Goal: Information Seeking & Learning: Learn about a topic

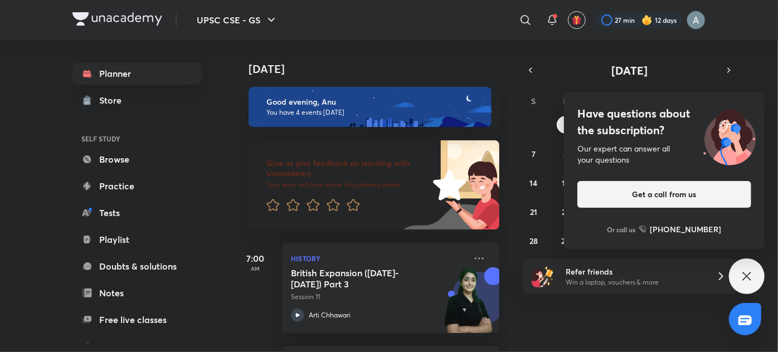
click at [745, 278] on icon at bounding box center [746, 276] width 13 height 13
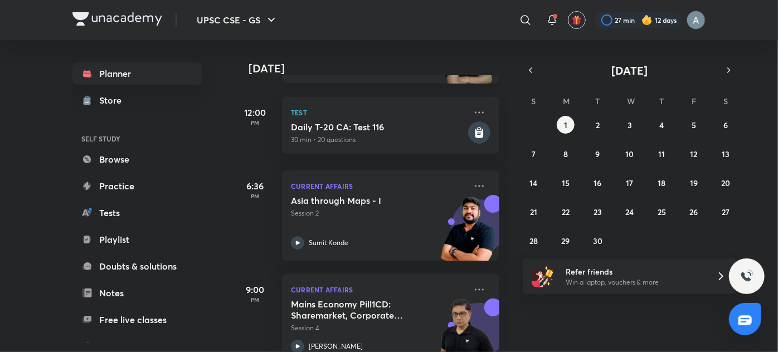
scroll to position [249, 0]
click at [526, 75] on icon "button" at bounding box center [530, 70] width 9 height 10
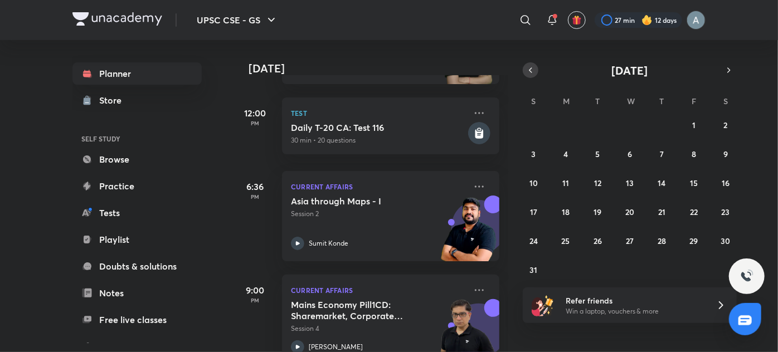
click at [527, 70] on icon "button" at bounding box center [530, 70] width 9 height 10
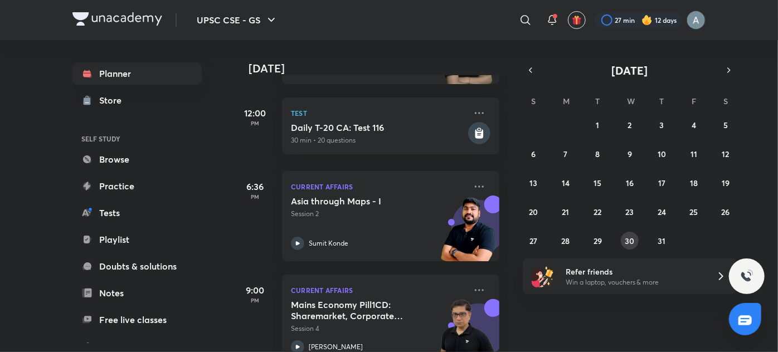
click at [625, 242] on abbr "30" at bounding box center [628, 241] width 9 height 11
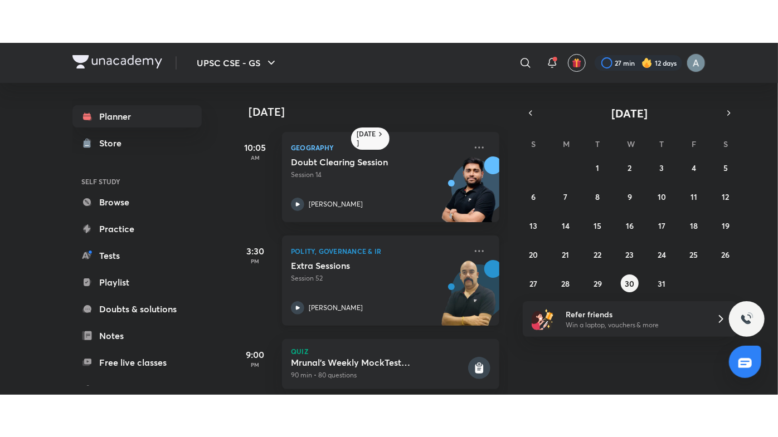
scroll to position [21, 0]
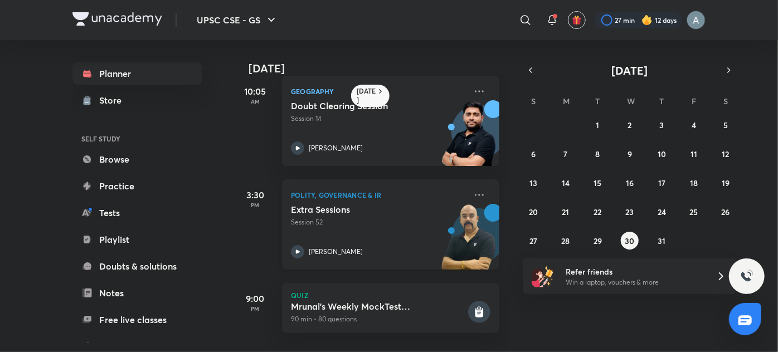
click at [367, 228] on div "Extra Sessions Session 52 Dr Sidharth Arora" at bounding box center [378, 231] width 175 height 55
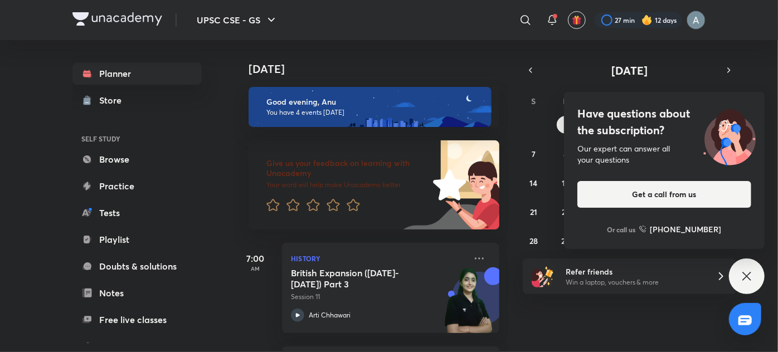
click at [751, 276] on icon at bounding box center [746, 276] width 13 height 13
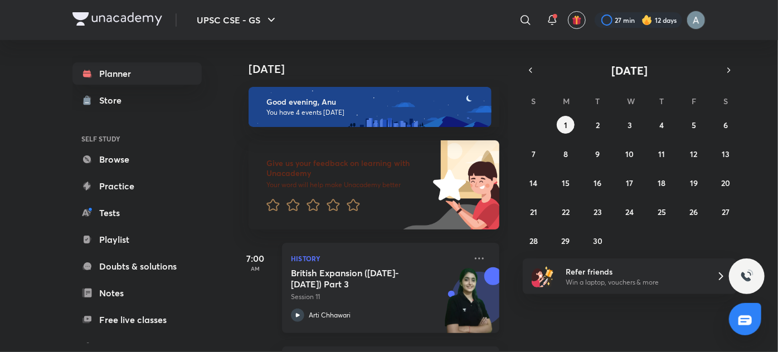
click at [426, 291] on div "British Expansion ([DATE]- [DATE]) Part 3 Session 11" at bounding box center [378, 284] width 175 height 35
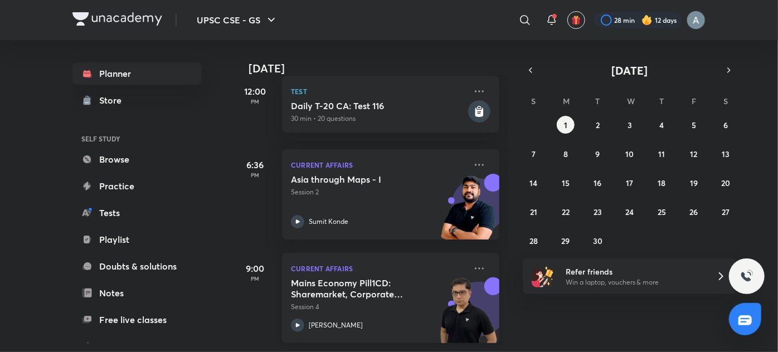
scroll to position [278, 2]
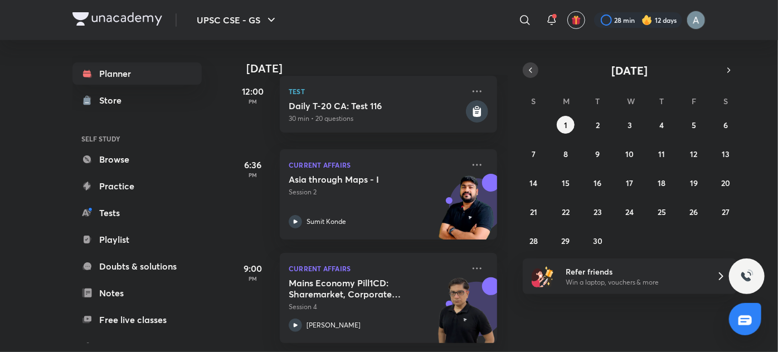
click at [534, 70] on icon "button" at bounding box center [530, 70] width 9 height 10
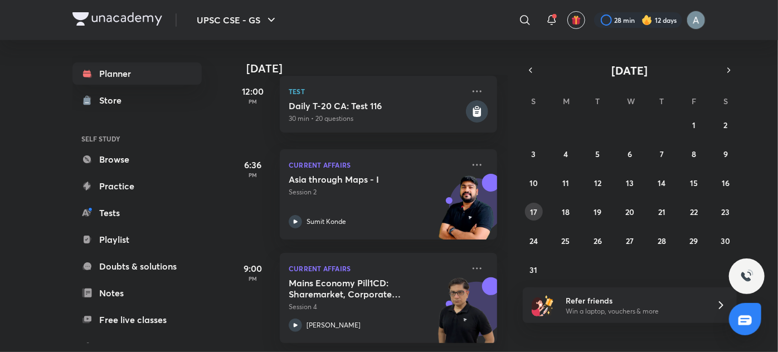
click at [540, 210] on button "17" at bounding box center [534, 212] width 18 height 18
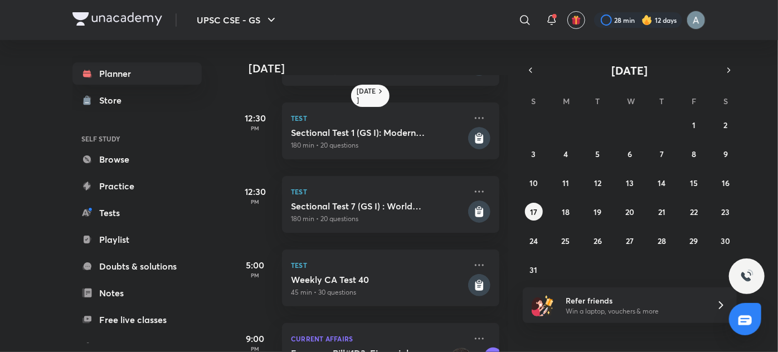
scroll to position [211, 0]
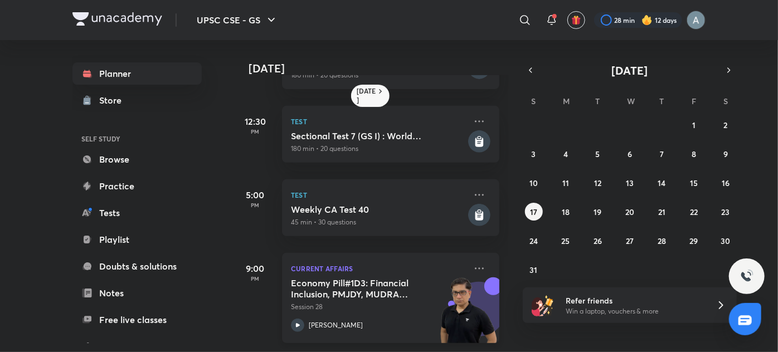
click at [429, 302] on p "Session 28" at bounding box center [378, 307] width 175 height 10
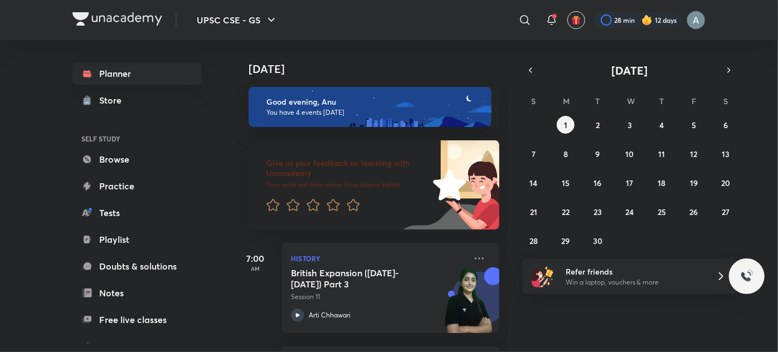
click at [534, 69] on icon "button" at bounding box center [530, 70] width 9 height 10
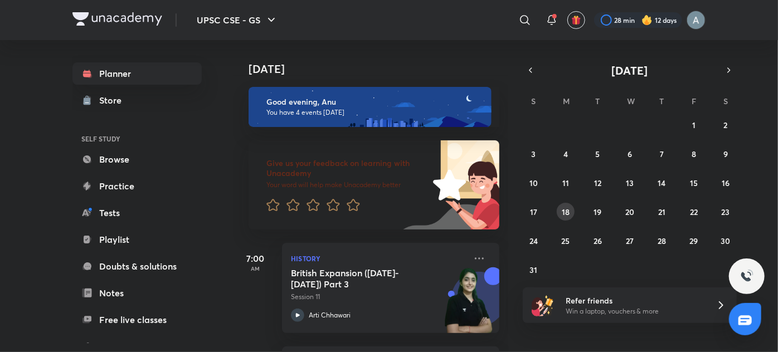
click at [567, 207] on abbr "18" at bounding box center [565, 212] width 8 height 11
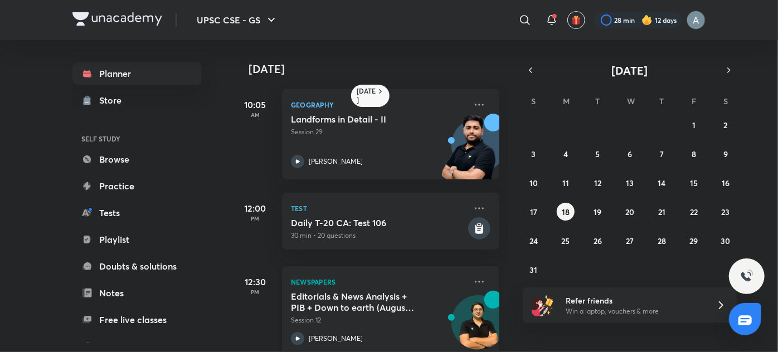
scroll to position [125, 0]
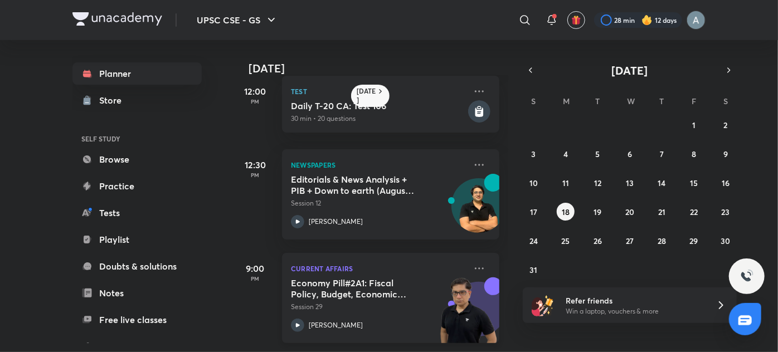
click at [453, 304] on img at bounding box center [468, 315] width 61 height 77
